Goal: Find specific page/section: Find specific page/section

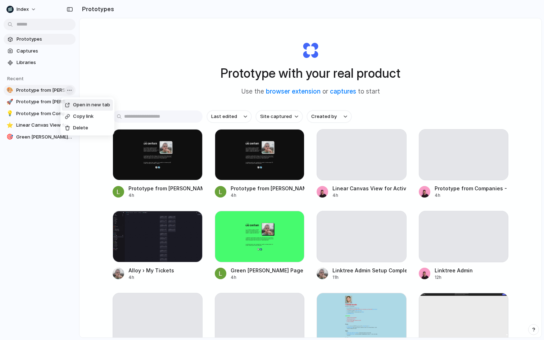
click at [69, 90] on body "Index Prototypes Captures Libraries Recent 🎨 Prototype from [PERSON_NAME] Websi…" at bounding box center [272, 170] width 544 height 340
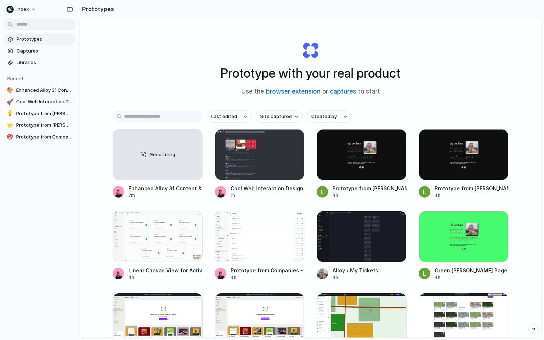
click at [69, 90] on div "Open in new tab Copy link Delete" at bounding box center [272, 170] width 544 height 340
click at [70, 89] on body "Index Prototypes Captures Libraries Recent 🎨 Enhanced Alloy 31 Content & Featur…" at bounding box center [272, 170] width 544 height 340
click at [70, 89] on div "Open in new tab Copy link Delete" at bounding box center [272, 170] width 544 height 340
click at [70, 89] on body "Index Prototypes Captures Libraries Recent 🎨 Enhanced Alloy 31 Content & Featur…" at bounding box center [272, 170] width 544 height 340
click at [70, 89] on div "Open in new tab Copy link Delete" at bounding box center [272, 170] width 544 height 340
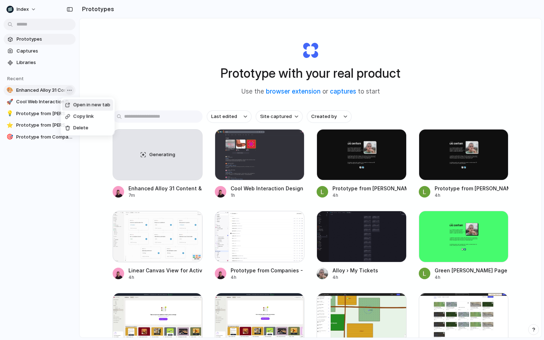
click at [70, 89] on body "Index Prototypes Captures Libraries Recent 🎨 Enhanced Alloy 31 Content & Featur…" at bounding box center [272, 170] width 544 height 340
click at [70, 89] on div "Open in new tab Copy link Delete" at bounding box center [272, 170] width 544 height 340
click at [70, 89] on body "Index Prototypes Captures Libraries Recent 🎨 Enhanced Alloy 31 Content & Featur…" at bounding box center [272, 170] width 544 height 340
click at [70, 89] on div "Open in new tab Copy link Delete" at bounding box center [272, 170] width 544 height 340
click at [70, 89] on body "Index Prototypes Captures Libraries Recent 🎨 Enhanced Alloy 31 Content & Featur…" at bounding box center [272, 170] width 544 height 340
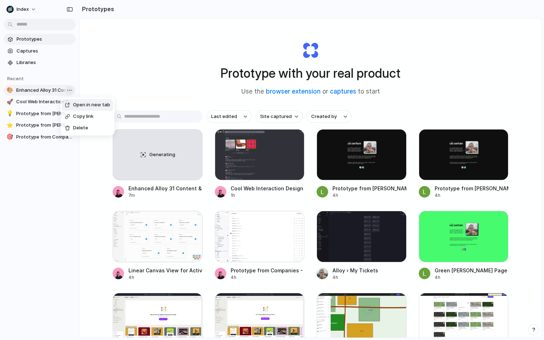
click at [70, 89] on div "Open in new tab Copy link Delete" at bounding box center [272, 170] width 544 height 340
click at [70, 89] on body "Index Prototypes Captures Libraries Recent 🎨 Enhanced Alloy 31 Content & Featur…" at bounding box center [272, 170] width 544 height 340
click at [70, 89] on div "Open in new tab Copy link Delete" at bounding box center [272, 170] width 544 height 340
click at [70, 89] on body "Index Prototypes Captures Libraries Recent 🎨 Enhanced Alloy 31 Content & Featur…" at bounding box center [272, 170] width 544 height 340
click at [70, 89] on div "Open in new tab Copy link Delete" at bounding box center [272, 170] width 544 height 340
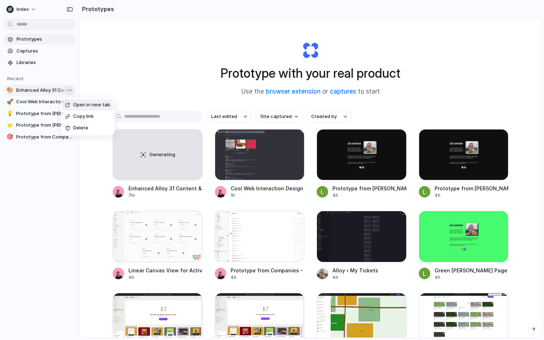
click at [70, 89] on body "Index Prototypes Captures Libraries Recent 🎨 Enhanced Alloy 31 Content & Featur…" at bounding box center [272, 170] width 544 height 340
click at [70, 89] on div "Open in new tab Copy link Delete" at bounding box center [272, 170] width 544 height 340
click at [70, 89] on body "Index Prototypes Captures Libraries Recent 🎨 Enhanced Alloy 31 Content & Featur…" at bounding box center [272, 170] width 544 height 340
click at [70, 89] on div "Open in new tab Copy link Delete" at bounding box center [272, 170] width 544 height 340
click at [70, 89] on body "Index Prototypes Captures Libraries Recent 🎨 Enhanced Alloy 31 Content & Featur…" at bounding box center [272, 170] width 544 height 340
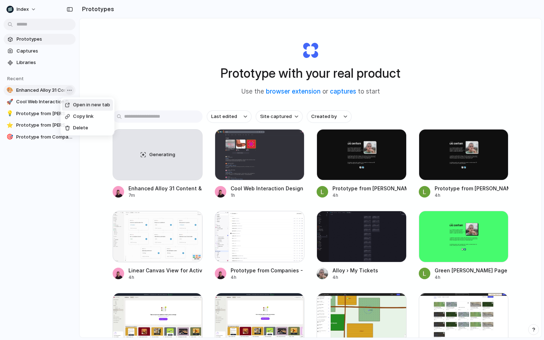
click at [70, 89] on div "Open in new tab Copy link Delete" at bounding box center [272, 170] width 544 height 340
click at [70, 89] on body "Index Prototypes Captures Libraries Recent 🎨 Enhanced Alloy 31 Content & Featur…" at bounding box center [272, 170] width 544 height 340
click at [70, 89] on div "Open in new tab Copy link Delete" at bounding box center [272, 170] width 544 height 340
click at [70, 89] on body "Index Prototypes Captures Libraries Recent 🎨 Enhanced Alloy 31 Content & Featur…" at bounding box center [272, 170] width 544 height 340
click at [70, 89] on div "Open in new tab Copy link Delete" at bounding box center [272, 170] width 544 height 340
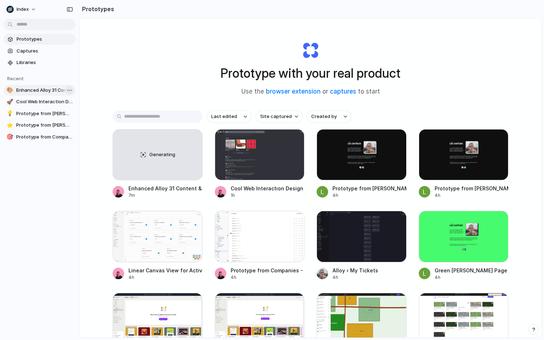
click at [70, 89] on body "Index Prototypes Captures Libraries Recent 🎨 Enhanced Alloy 31 Content & Featur…" at bounding box center [272, 170] width 544 height 340
click at [70, 89] on div "Open in new tab Copy link Delete" at bounding box center [272, 170] width 544 height 340
click at [70, 89] on body "Index Prototypes Captures Libraries Recent 🎨 Enhanced Alloy 31 Content & Featur…" at bounding box center [272, 170] width 544 height 340
click at [70, 89] on div "Open in new tab Copy link Delete" at bounding box center [272, 170] width 544 height 340
click at [70, 89] on body "Index Prototypes Captures Libraries Recent 🎨 Enhanced Alloy 31 Content & Featur…" at bounding box center [272, 170] width 544 height 340
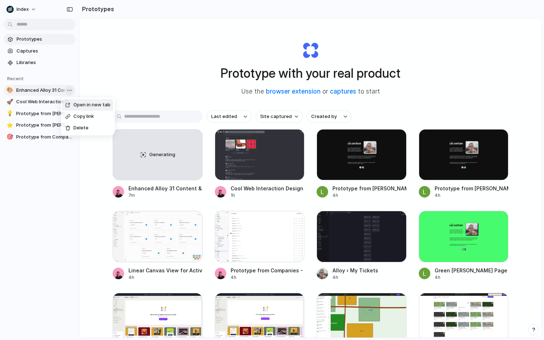
click at [70, 89] on div "Open in new tab Copy link Delete" at bounding box center [272, 170] width 544 height 340
click at [70, 89] on div at bounding box center [69, 90] width 9 height 9
click at [70, 89] on body "Index Prototypes Captures Libraries Recent 🎨 Enhanced Alloy 31 Content & Featur…" at bounding box center [272, 170] width 544 height 340
click at [70, 89] on div "Open in new tab Copy link Delete" at bounding box center [272, 170] width 544 height 340
click at [70, 89] on body "Index Prototypes Captures Libraries Recent 🎨 Enhanced Alloy 31 Content & Featur…" at bounding box center [272, 170] width 544 height 340
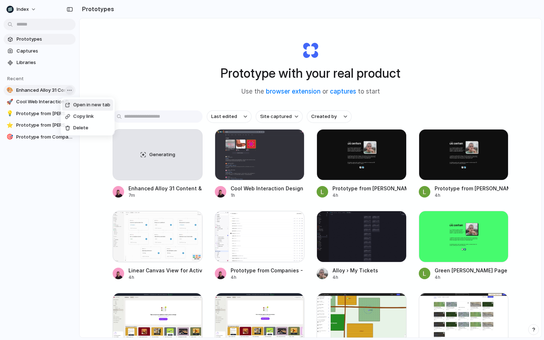
click at [70, 89] on div "Open in new tab Copy link Delete" at bounding box center [272, 170] width 544 height 340
click at [70, 89] on body "Index Prototypes Captures Libraries Recent 🎨 Enhanced Alloy 31 Content & Featur…" at bounding box center [272, 170] width 544 height 340
click at [70, 89] on div "Open in new tab Copy link Delete" at bounding box center [272, 170] width 544 height 340
click at [70, 89] on div at bounding box center [69, 90] width 9 height 9
click at [70, 89] on body "Index Prototypes Captures Libraries Recent 🎨 Enhanced Alloy 31 Content & Featur…" at bounding box center [272, 170] width 544 height 340
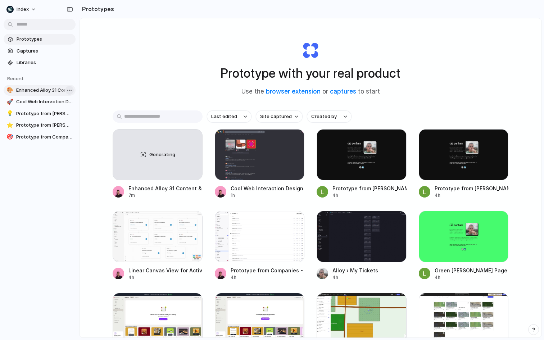
click at [70, 89] on div "Open in new tab Copy link Delete" at bounding box center [272, 170] width 544 height 340
click at [70, 89] on body "Index Prototypes Captures Libraries Recent 🎨 Enhanced Alloy 31 Content & Featur…" at bounding box center [272, 170] width 544 height 340
click at [70, 89] on div "Open in new tab Copy link Delete" at bounding box center [272, 170] width 544 height 340
click at [70, 89] on body "Index Prototypes Captures Libraries Recent 🎨 Enhanced Alloy 31 Content & Featur…" at bounding box center [272, 170] width 544 height 340
click at [70, 89] on div "Open in new tab Copy link Delete" at bounding box center [272, 170] width 544 height 340
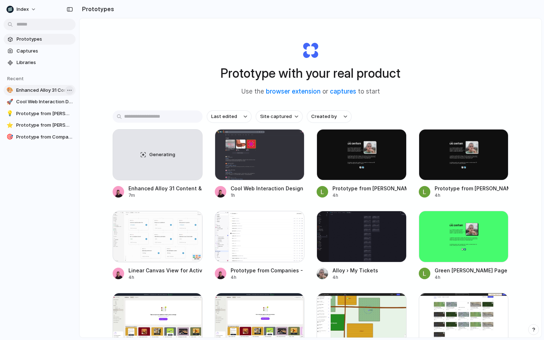
click at [70, 89] on body "Index Prototypes Captures Libraries Recent 🎨 Enhanced Alloy 31 Content & Featur…" at bounding box center [272, 170] width 544 height 340
click at [70, 89] on div "Open in new tab Copy link Delete" at bounding box center [272, 170] width 544 height 340
click at [70, 89] on body "Index Prototypes Captures Libraries Recent 🎨 Enhanced Alloy 31 Content & Featur…" at bounding box center [272, 170] width 544 height 340
click at [70, 89] on div "Open in new tab Copy link Delete" at bounding box center [272, 170] width 544 height 340
click at [70, 89] on body "Index Prototypes Captures Libraries Recent 🎨 Enhanced Alloy 31 Content & Featur…" at bounding box center [272, 170] width 544 height 340
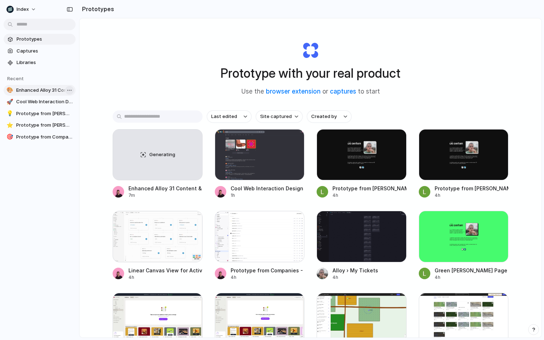
click at [70, 89] on div "Open in new tab Copy link Delete" at bounding box center [272, 170] width 544 height 340
click at [70, 89] on body "Index Prototypes Captures Libraries Recent 🎨 Enhanced Alloy 31 Content & Featur…" at bounding box center [272, 170] width 544 height 340
click at [70, 89] on div "Open in new tab Copy link Delete" at bounding box center [272, 170] width 544 height 340
click at [70, 89] on body "Index Prototypes Captures Libraries Recent 🎨 Enhanced Alloy 31 Content & Featur…" at bounding box center [272, 170] width 544 height 340
click at [70, 89] on div "Open in new tab Copy link Delete" at bounding box center [272, 170] width 544 height 340
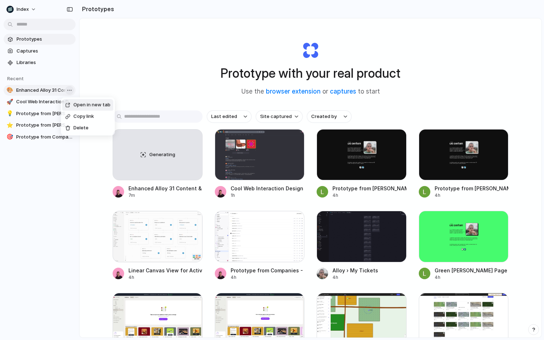
click at [70, 89] on body "Index Prototypes Captures Libraries Recent 🎨 Enhanced Alloy 31 Content & Featur…" at bounding box center [272, 170] width 544 height 340
click at [70, 89] on div "Open in new tab Copy link Delete" at bounding box center [272, 170] width 544 height 340
click at [70, 89] on body "Index Prototypes Captures Libraries Recent 🎨 Enhanced Alloy 31 Content & Featur…" at bounding box center [272, 170] width 544 height 340
click at [70, 89] on div "Open in new tab Copy link Delete" at bounding box center [272, 170] width 544 height 340
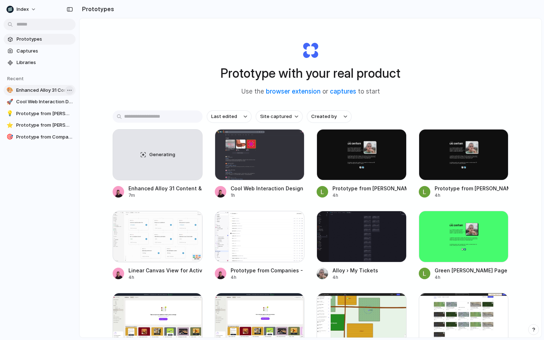
click at [70, 89] on body "Index Prototypes Captures Libraries Recent 🎨 Enhanced Alloy 31 Content & Featur…" at bounding box center [272, 170] width 544 height 340
click at [70, 89] on div "Open in new tab Copy link Delete" at bounding box center [272, 170] width 544 height 340
click at [70, 89] on body "Index Prototypes Captures Libraries Recent 🎨 Enhanced Alloy 31 Content & Featur…" at bounding box center [272, 170] width 544 height 340
click at [70, 89] on div "Open in new tab Copy link Delete" at bounding box center [272, 170] width 544 height 340
click at [70, 89] on body "Index Prototypes Captures Libraries Recent 🎨 Enhanced Alloy 31 Content & Featur…" at bounding box center [272, 170] width 544 height 340
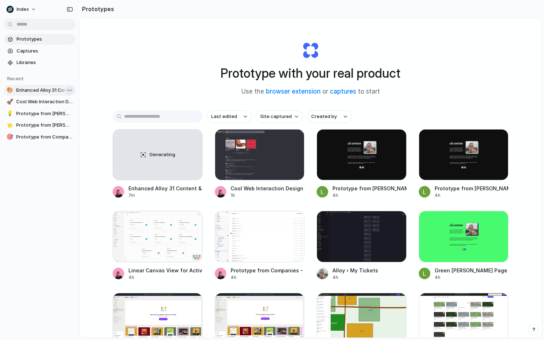
click at [70, 89] on div "Open in new tab Copy link Delete" at bounding box center [272, 170] width 544 height 340
click at [70, 89] on body "Index Prototypes Captures Libraries Recent 🎨 Enhanced Alloy 31 Content & Featur…" at bounding box center [272, 170] width 544 height 340
click at [70, 89] on div "Open in new tab Copy link Delete" at bounding box center [272, 170] width 544 height 340
click at [70, 89] on body "Index Prototypes Captures Libraries Recent 🎨 Enhanced Alloy 31 Content & Featur…" at bounding box center [272, 170] width 544 height 340
click at [156, 253] on div at bounding box center [158, 236] width 90 height 51
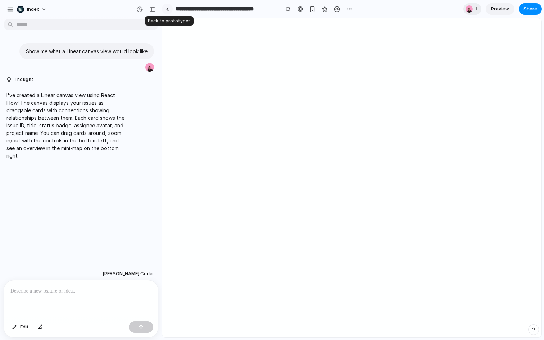
click at [167, 8] on div at bounding box center [167, 9] width 3 height 4
